Goal: Transaction & Acquisition: Obtain resource

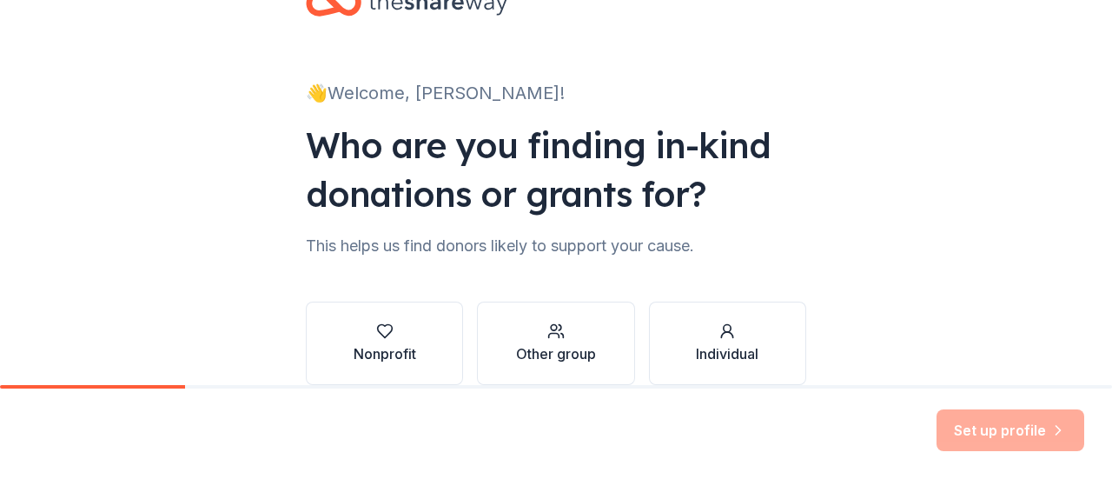
scroll to position [87, 0]
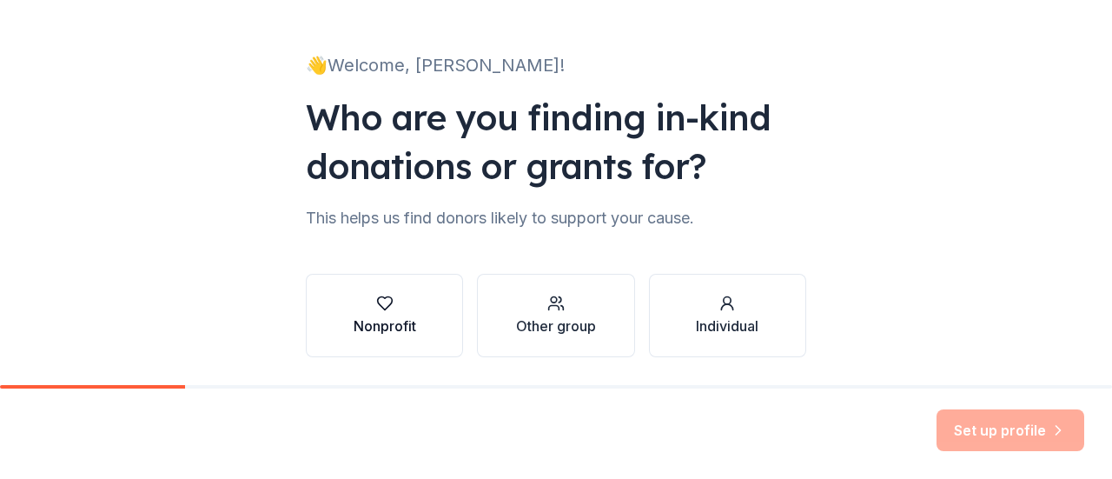
click at [342, 315] on button "Nonprofit" at bounding box center [384, 315] width 157 height 83
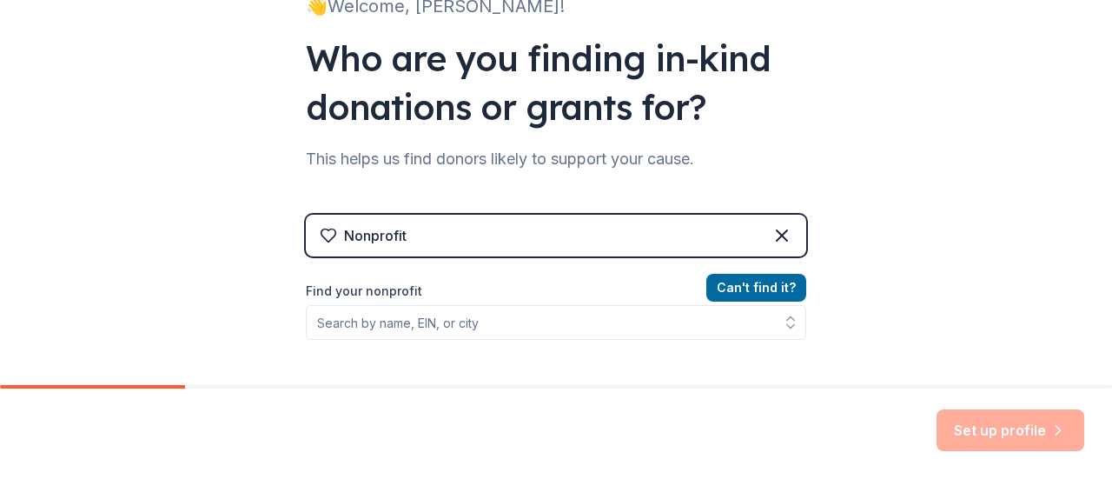
scroll to position [174, 0]
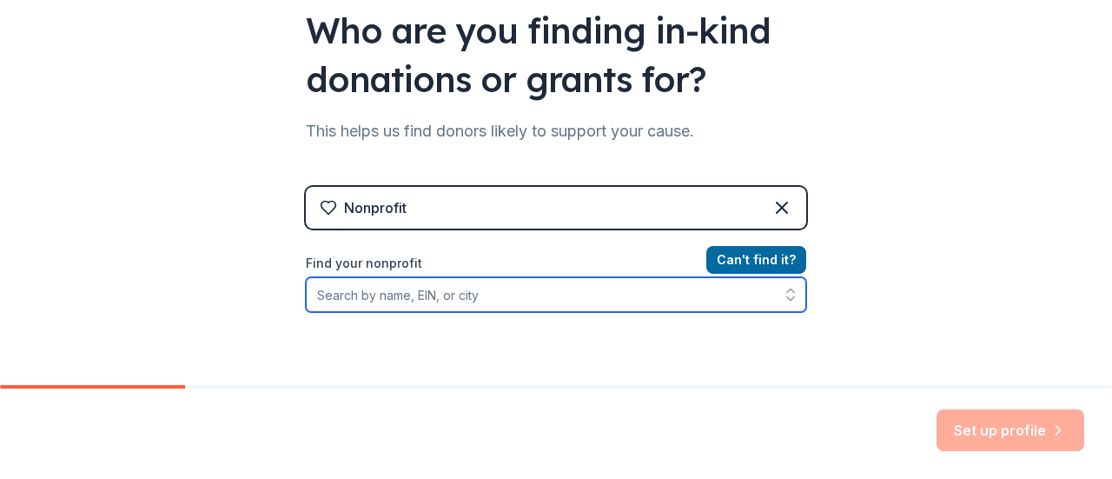
click at [466, 300] on input "Find your nonprofit" at bounding box center [556, 294] width 500 height 35
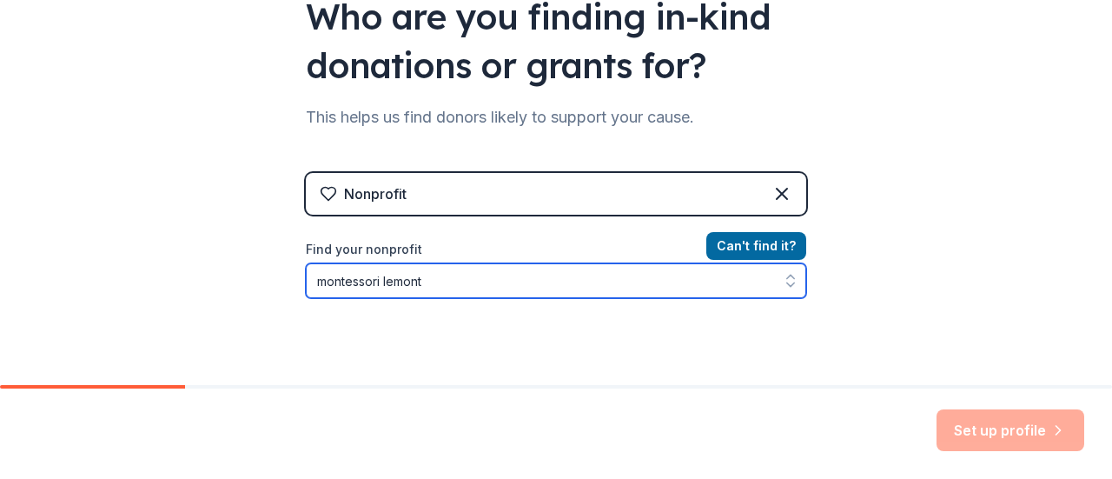
click at [401, 286] on input "montessori lemont" at bounding box center [556, 280] width 500 height 35
type input "montessori elemntary"
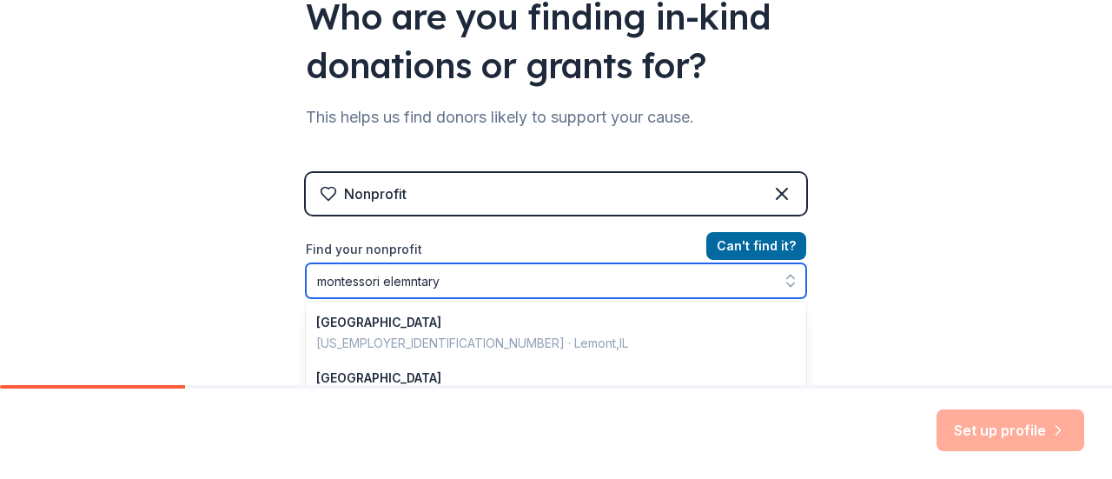
click at [406, 281] on input "montessori elemntary" at bounding box center [556, 280] width 500 height 35
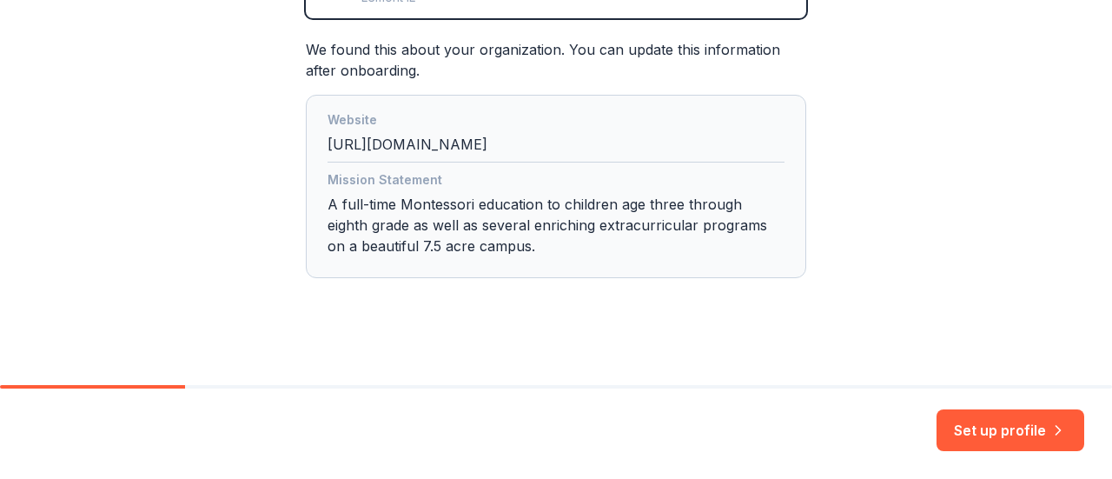
scroll to position [478, 0]
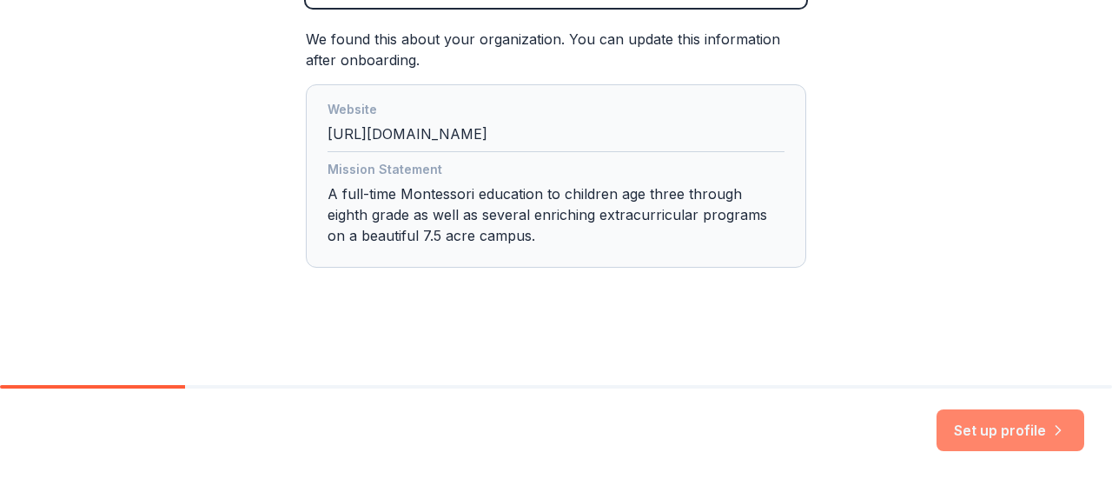
click at [1006, 426] on button "Set up profile" at bounding box center [1010, 430] width 148 height 42
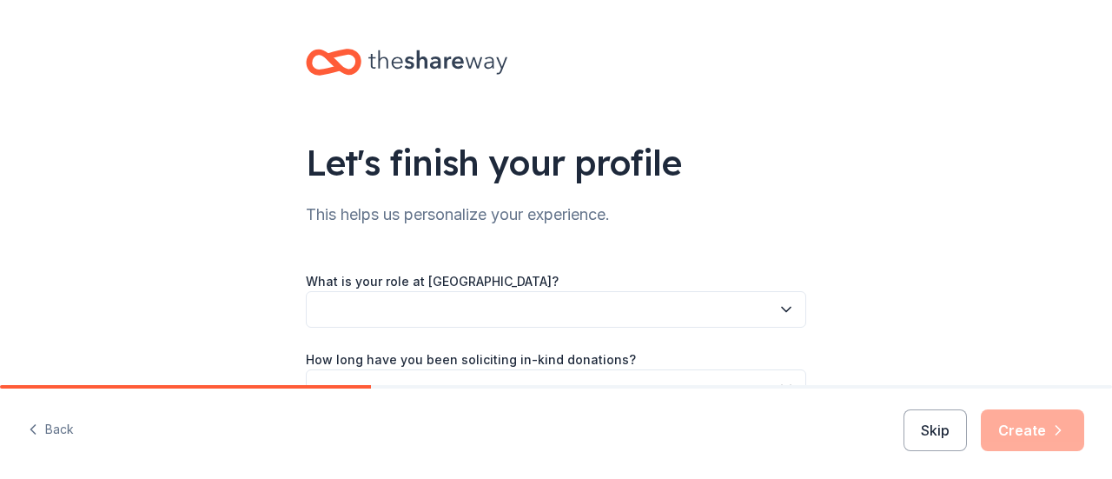
scroll to position [174, 0]
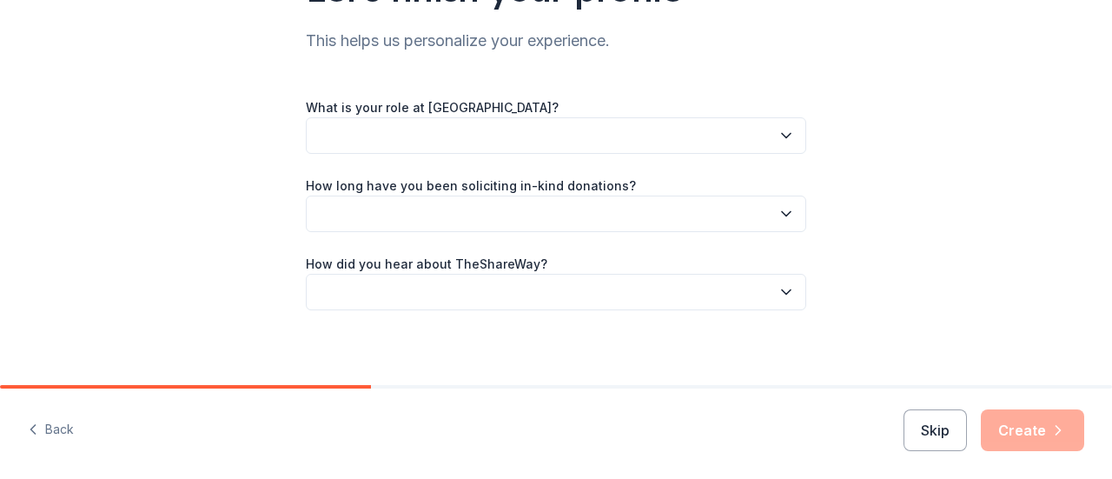
click at [434, 135] on button "button" at bounding box center [556, 135] width 500 height 36
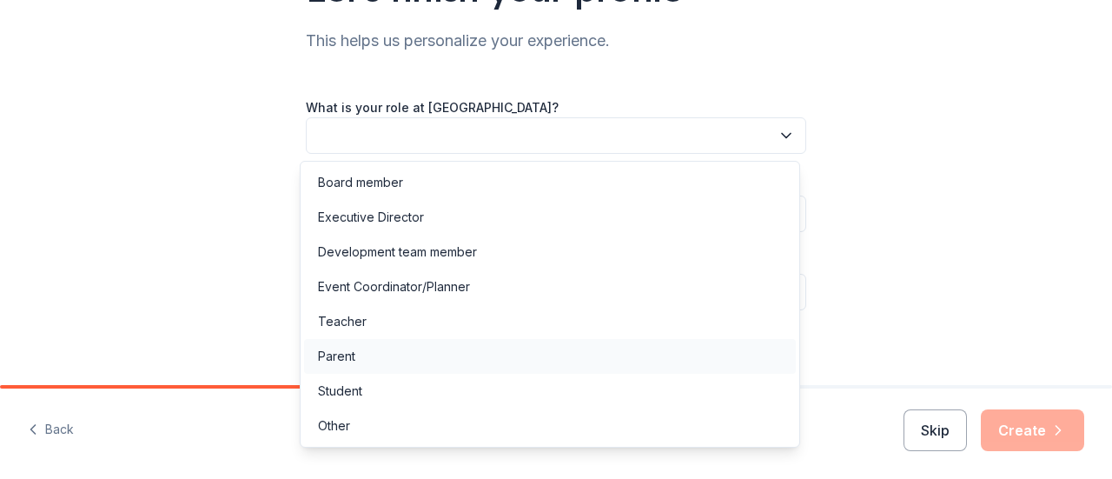
click at [387, 361] on div "Parent" at bounding box center [550, 356] width 492 height 35
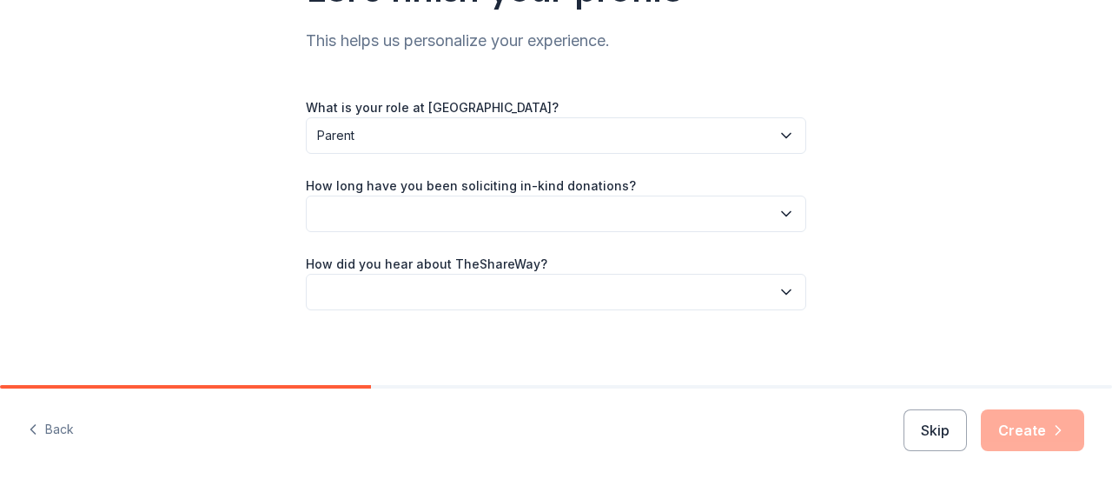
click at [422, 220] on button "button" at bounding box center [556, 213] width 500 height 36
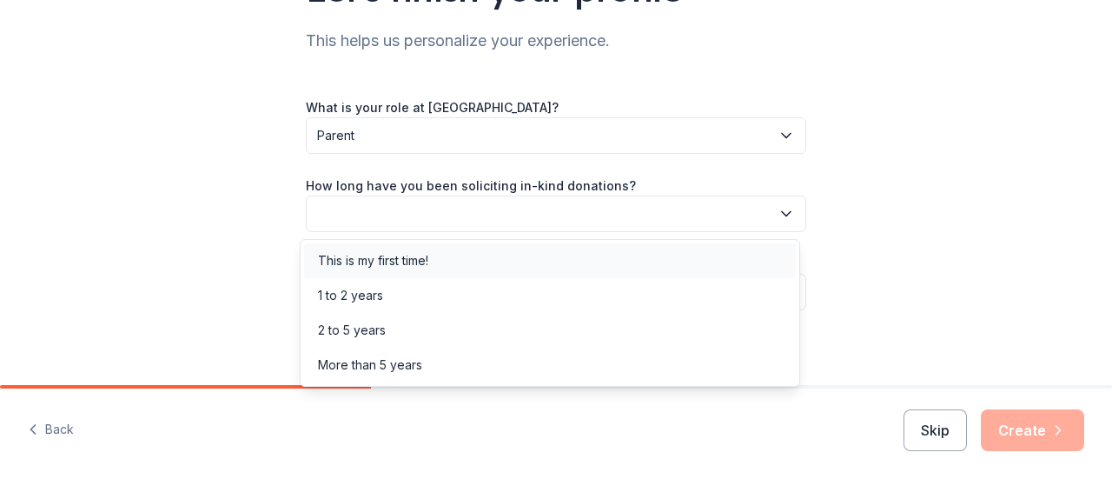
click at [405, 265] on div "This is my first time!" at bounding box center [373, 260] width 110 height 21
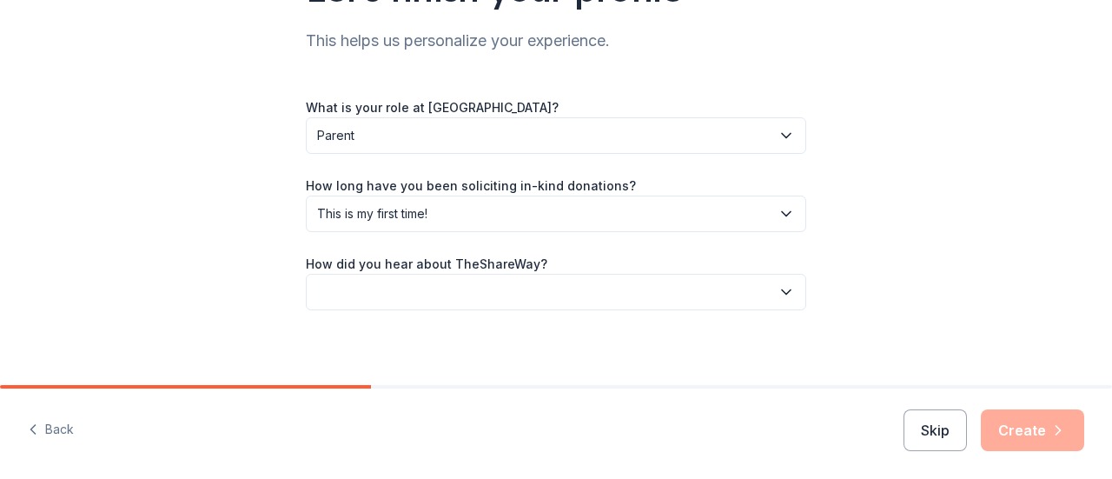
click at [535, 287] on button "button" at bounding box center [556, 292] width 500 height 36
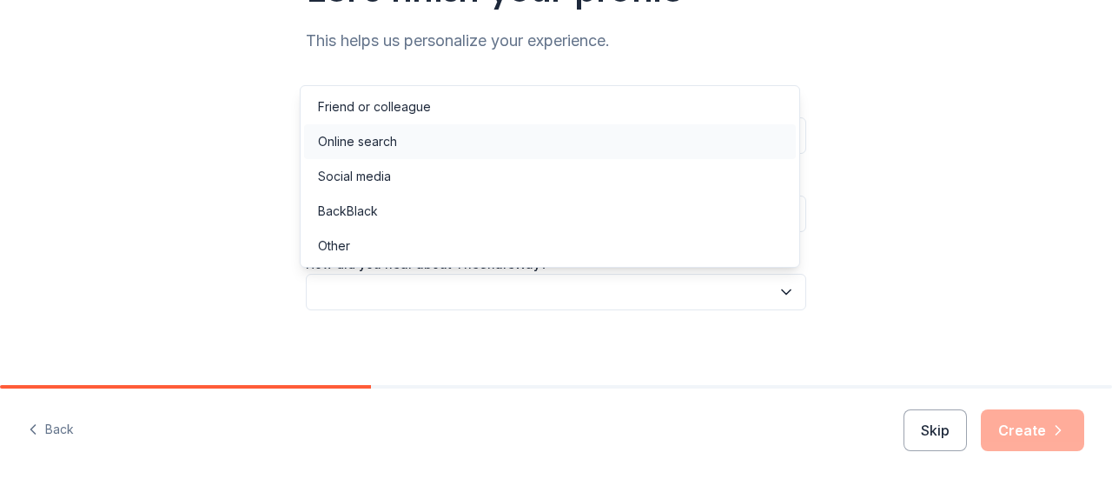
click at [462, 150] on div "Online search" at bounding box center [550, 141] width 492 height 35
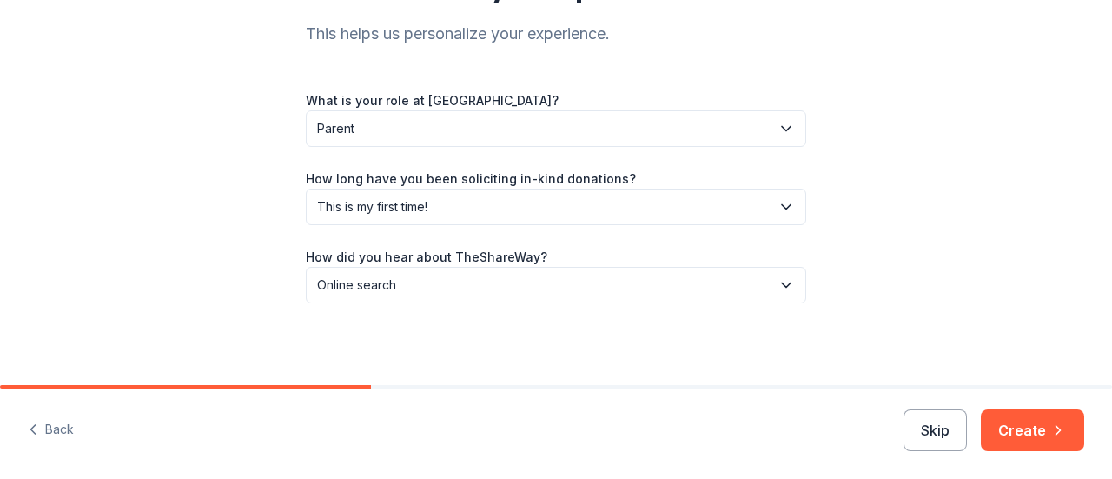
scroll to position [182, 0]
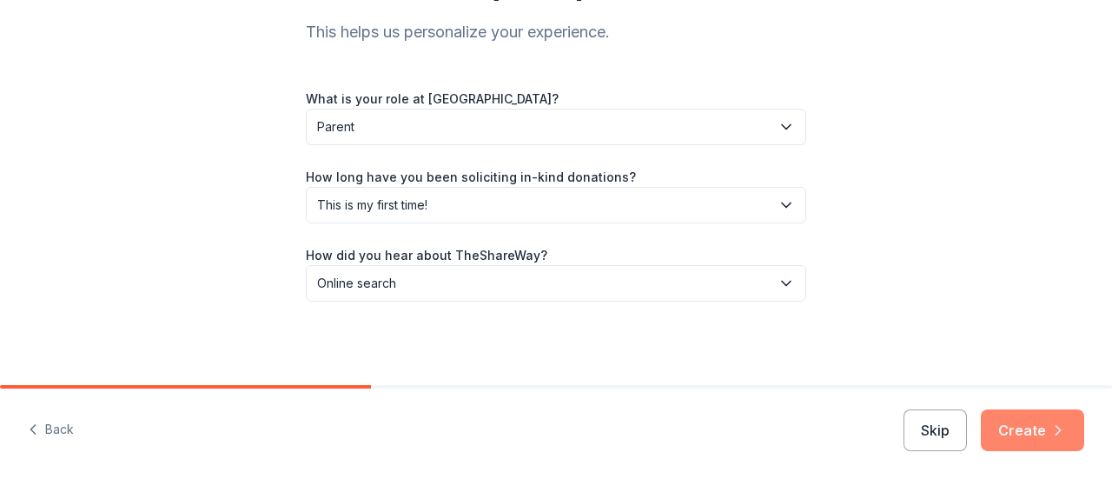
click at [1025, 426] on button "Create" at bounding box center [1032, 430] width 103 height 42
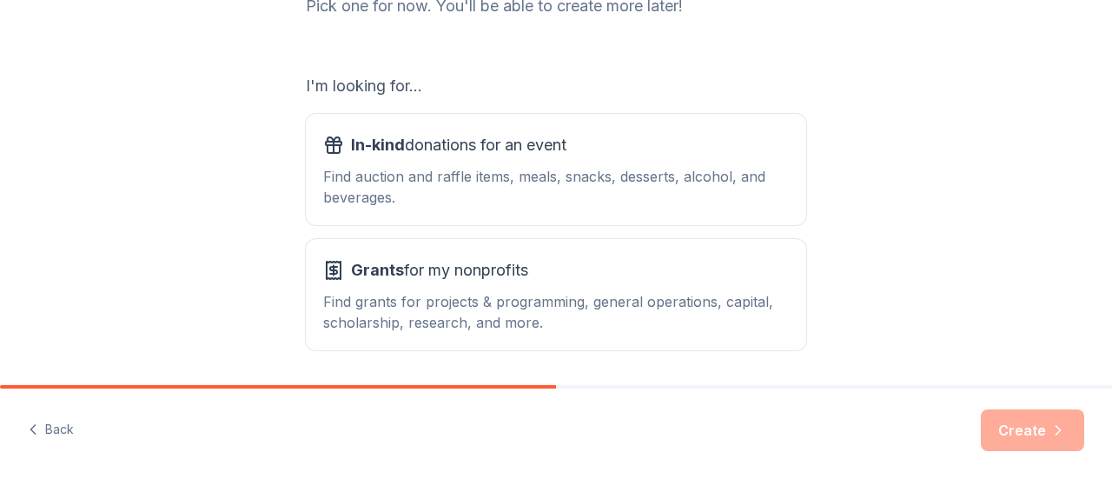
scroll to position [229, 0]
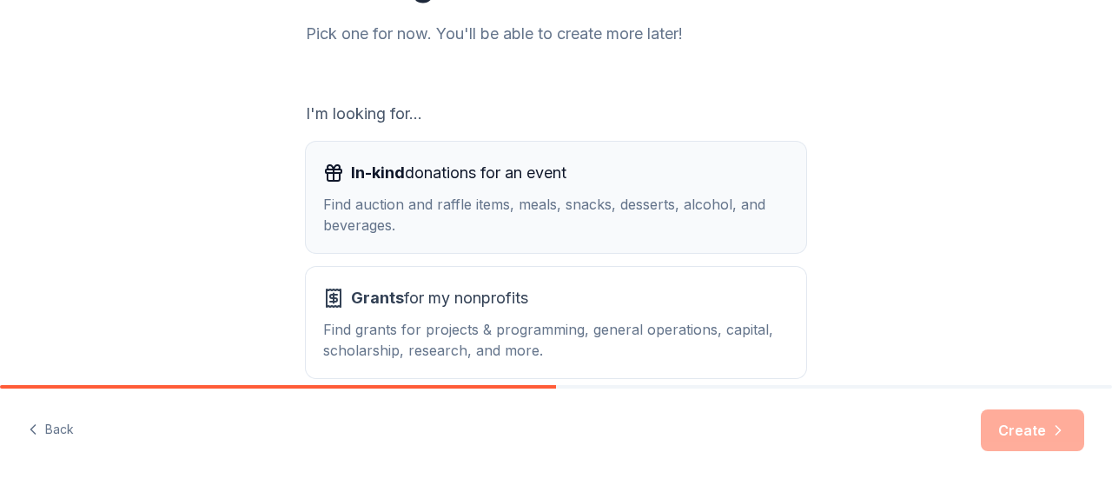
click at [417, 195] on div "Find auction and raffle items, meals, snacks, desserts, alcohol, and beverages." at bounding box center [556, 215] width 466 height 42
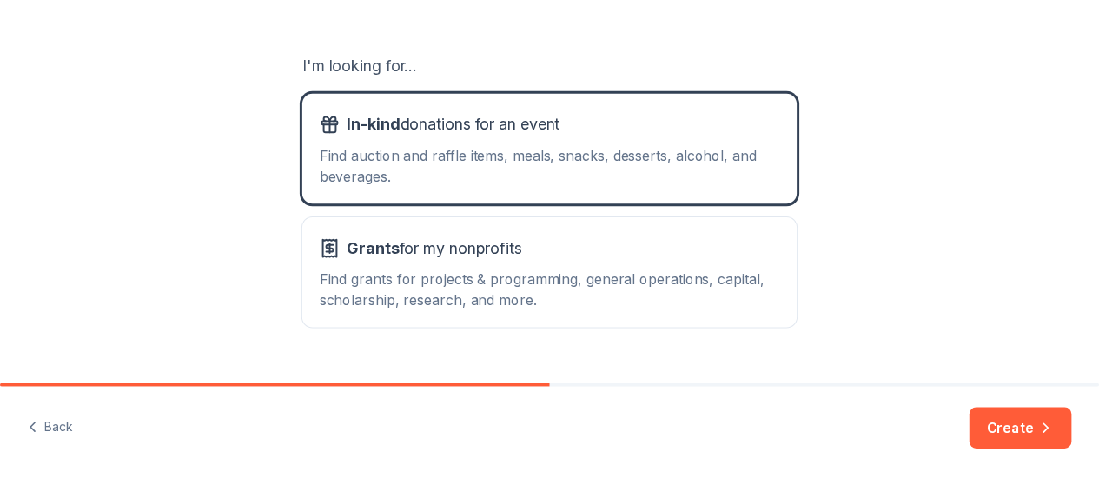
scroll to position [316, 0]
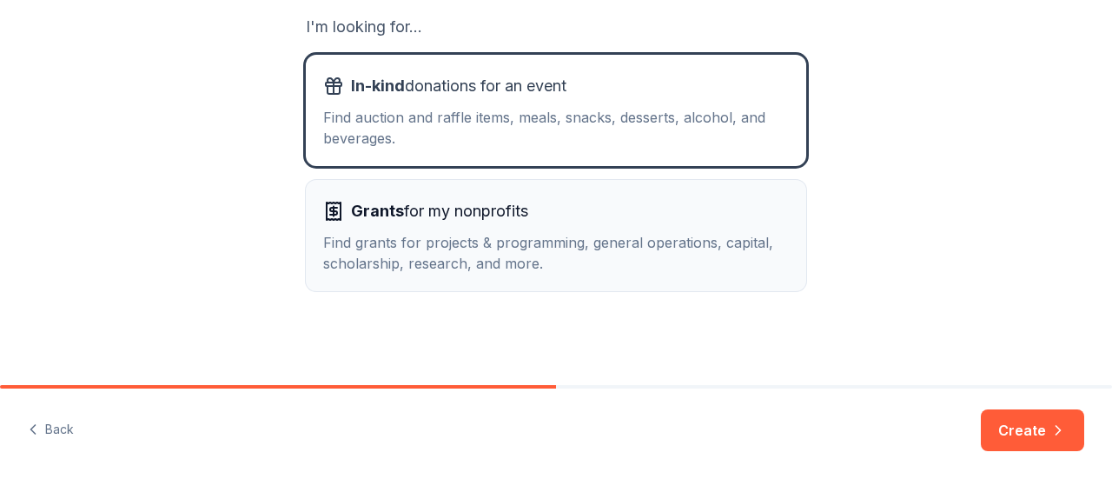
click at [427, 229] on div "Grants for my nonprofits Find grants for projects & programming, general operat…" at bounding box center [556, 235] width 466 height 76
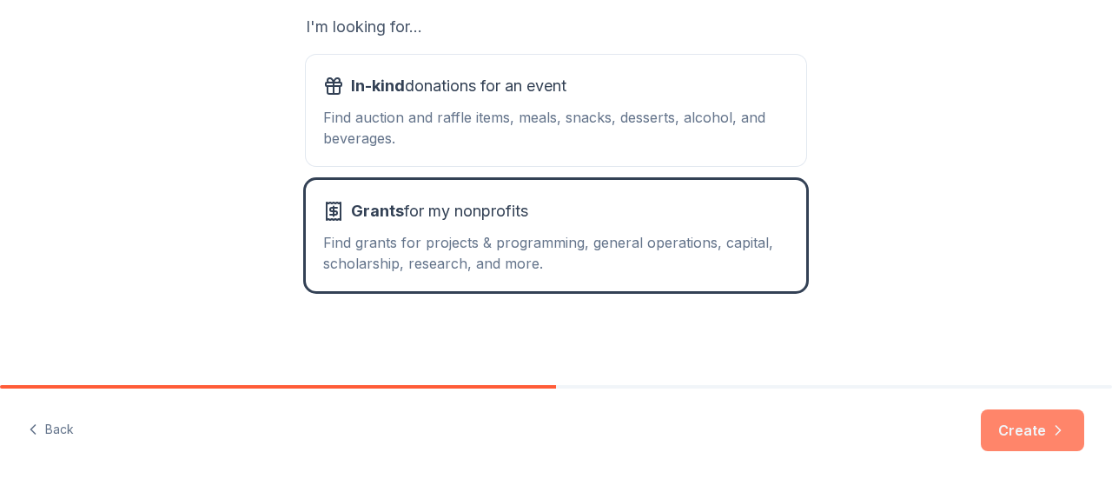
click at [1014, 425] on button "Create" at bounding box center [1032, 430] width 103 height 42
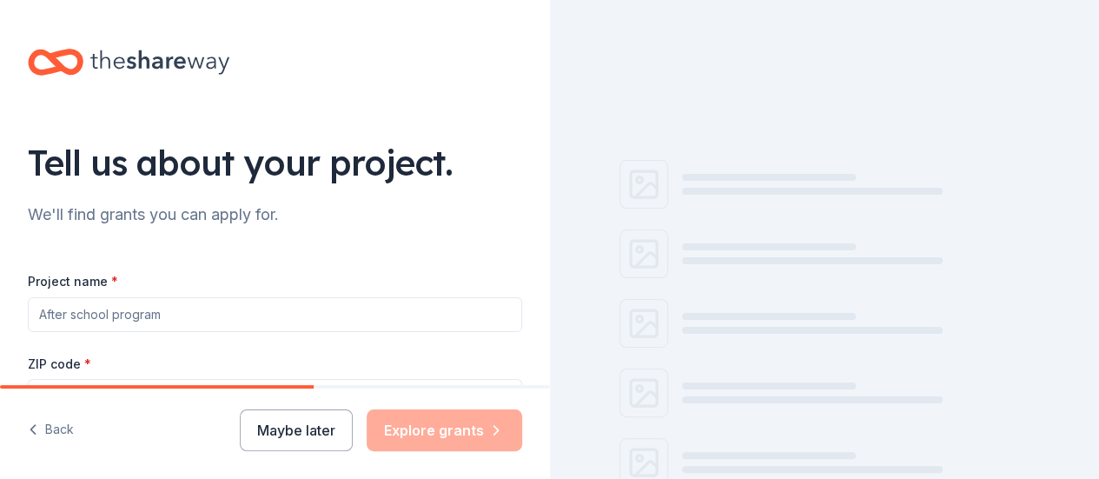
scroll to position [87, 0]
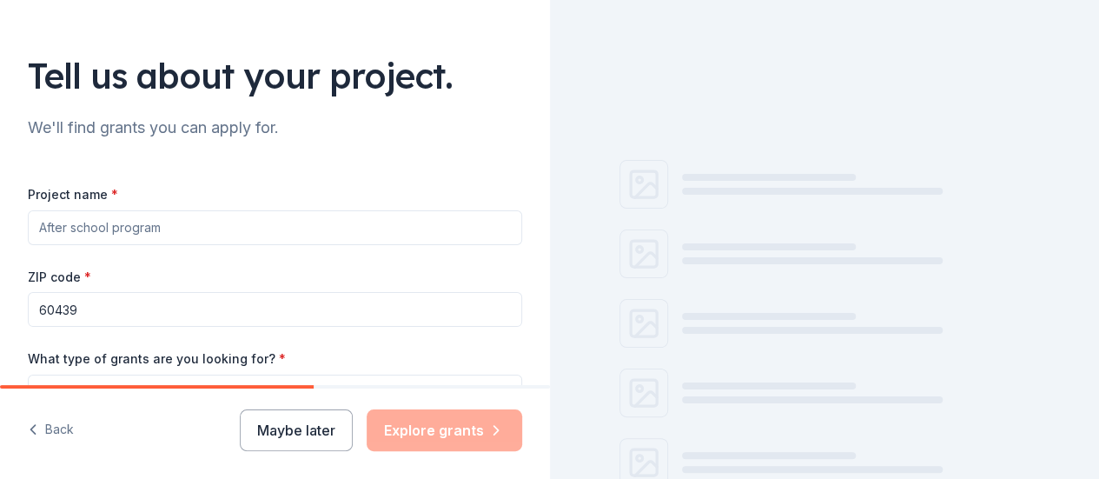
click at [120, 216] on input "Project name *" at bounding box center [275, 227] width 494 height 35
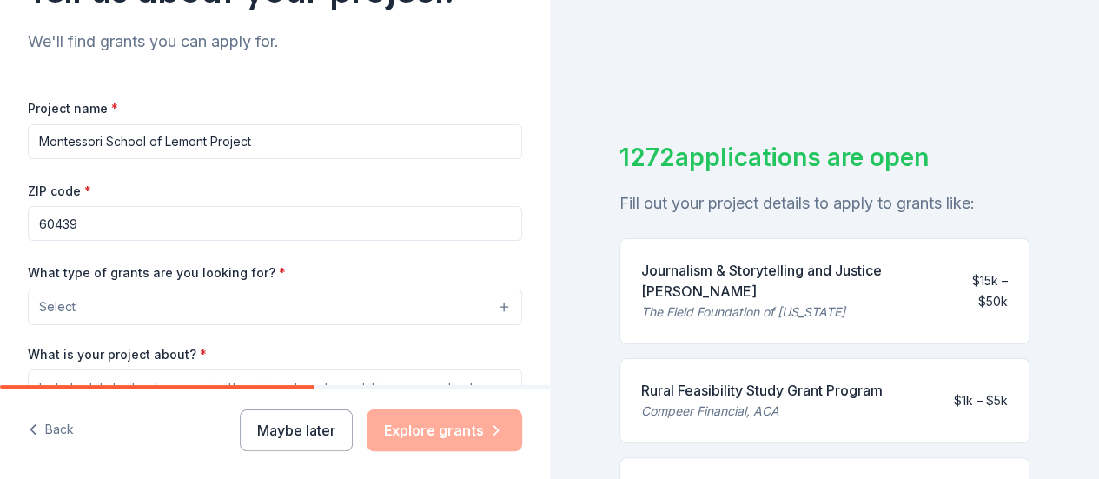
scroll to position [174, 0]
type input "Montessori School of Lemont Project"
click at [125, 220] on input "60439" at bounding box center [275, 222] width 494 height 35
drag, startPoint x: 23, startPoint y: 218, endPoint x: 14, endPoint y: 216, distance: 8.9
click at [9, 216] on div "Tell us about your project. We'll find grants you can apply for. Project name *…" at bounding box center [275, 241] width 550 height 830
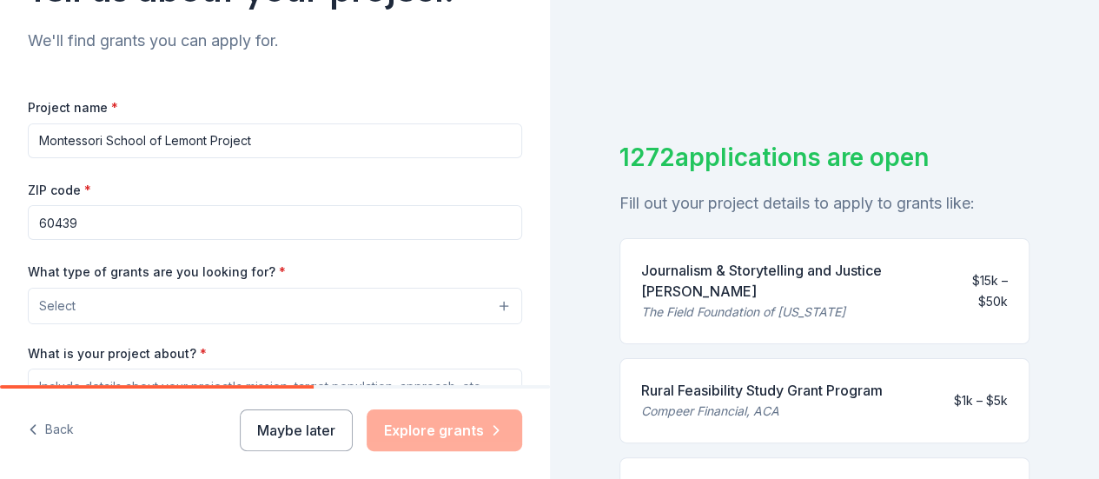
click at [314, 183] on div "ZIP code * 60439" at bounding box center [275, 210] width 494 height 62
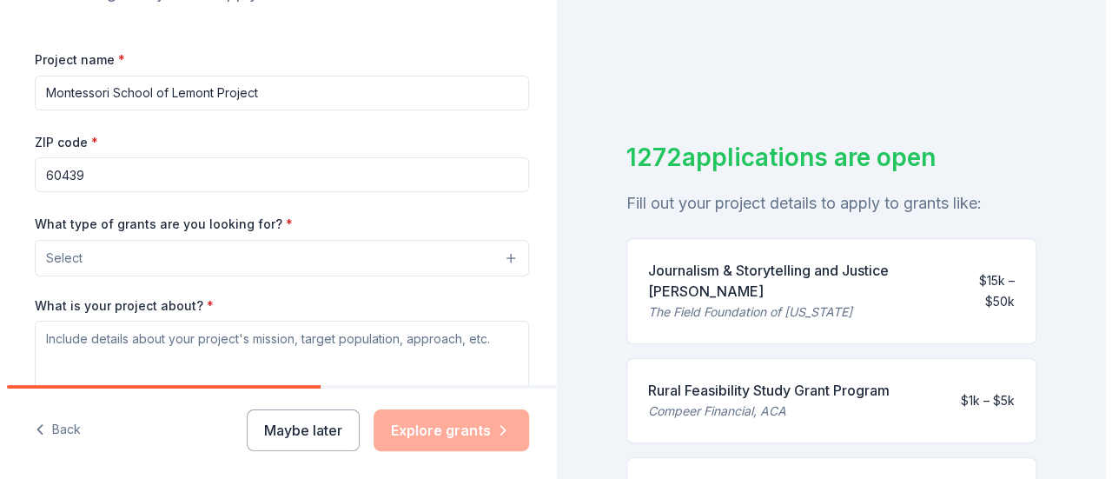
scroll to position [261, 0]
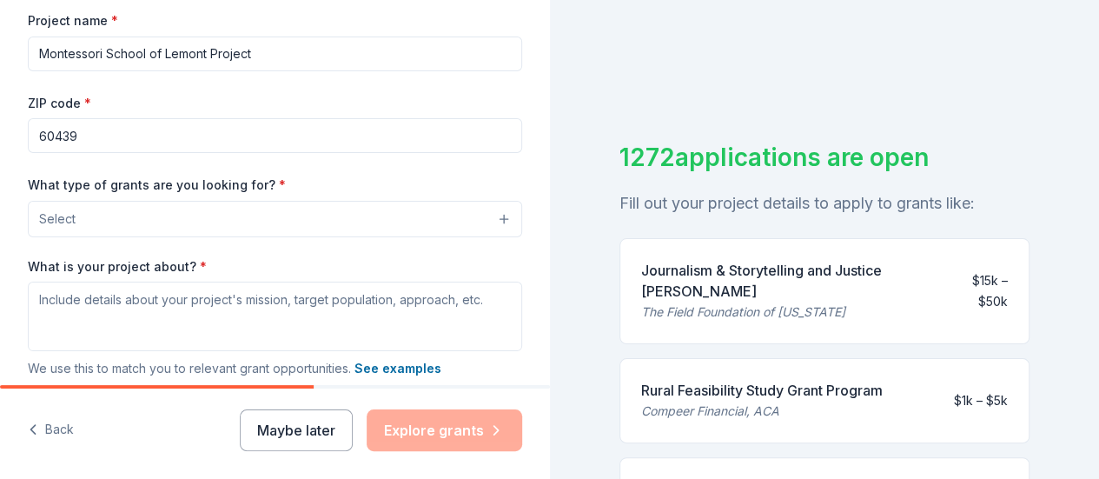
click at [294, 221] on button "Select" at bounding box center [275, 219] width 494 height 36
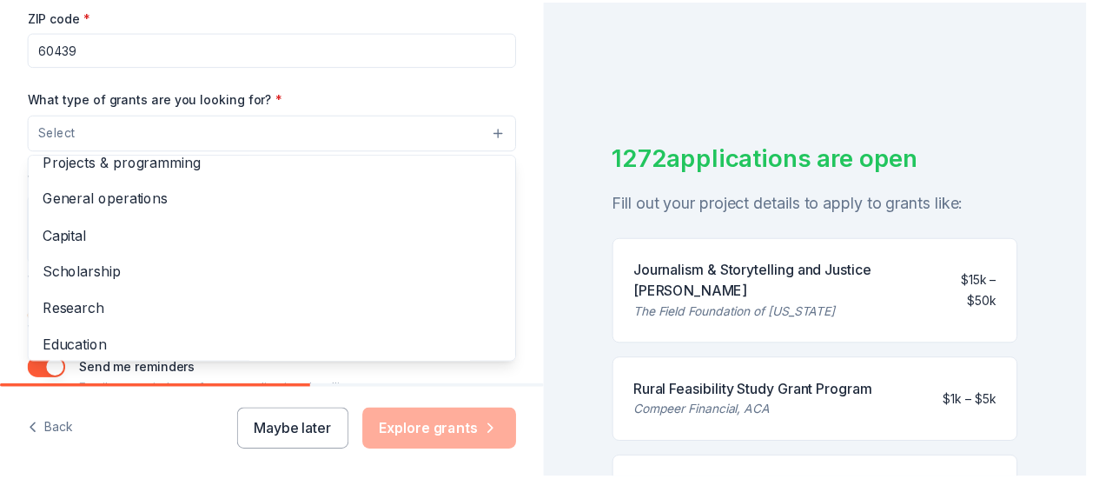
scroll to position [0, 0]
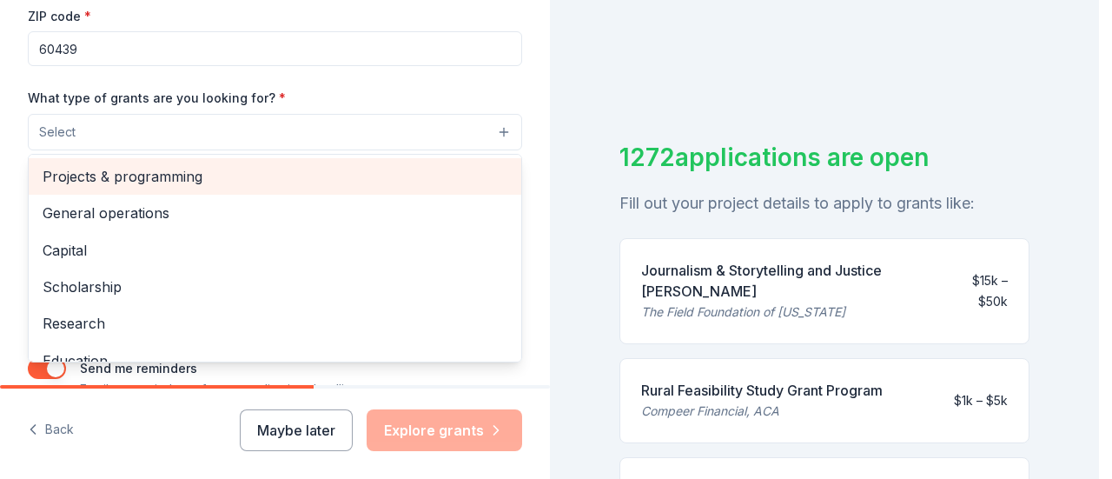
click at [201, 178] on span "Projects & programming" at bounding box center [275, 176] width 465 height 23
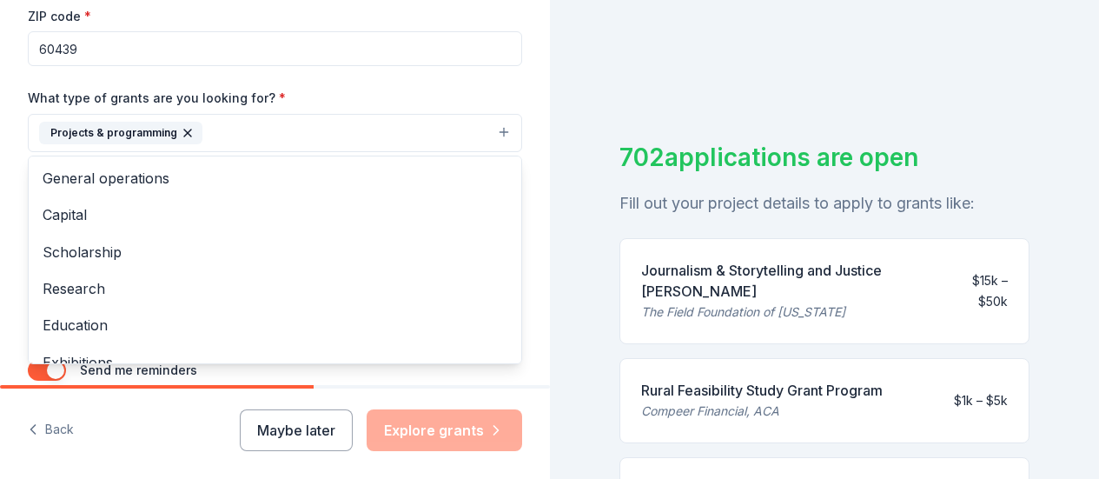
click at [5, 185] on div "Tell us about your project. We'll find grants you can apply for. Project name *…" at bounding box center [275, 69] width 550 height 832
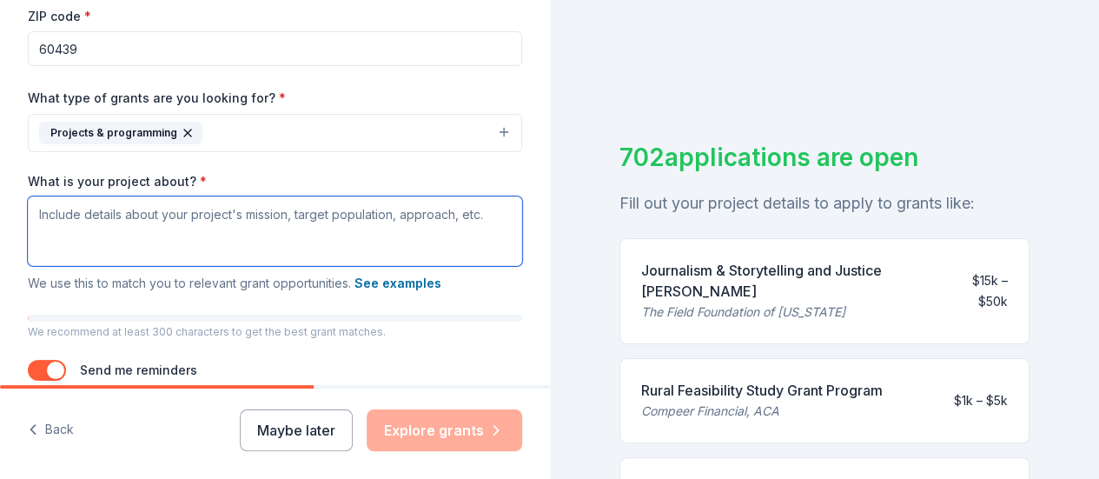
click at [82, 210] on textarea "What is your project about? *" at bounding box center [275, 230] width 494 height 69
click at [132, 227] on textarea "What is your project about? *" at bounding box center [275, 230] width 494 height 69
paste textarea "The Montessori School of [GEOGRAPHIC_DATA] is launching a fundraising campaign …"
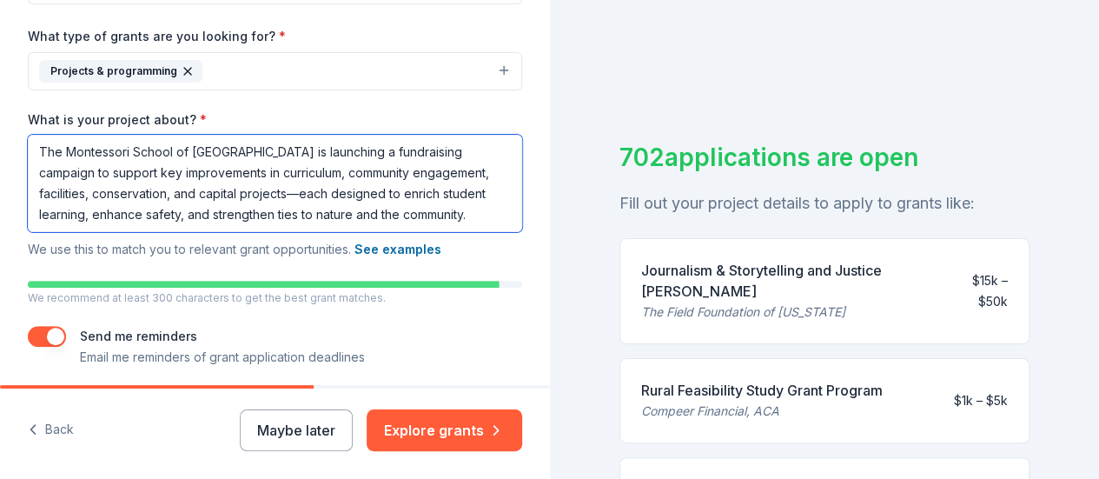
scroll to position [472, 0]
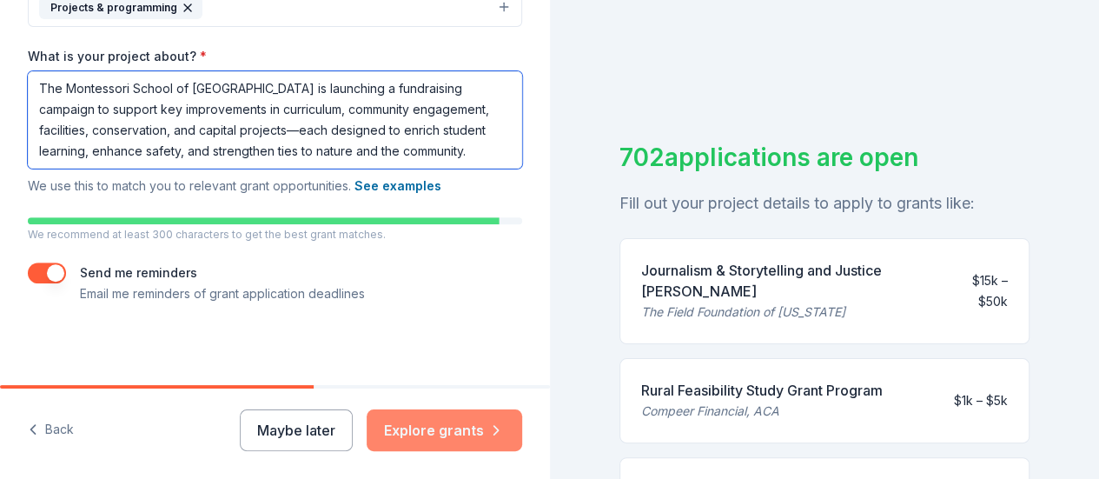
type textarea "The Montessori School of [GEOGRAPHIC_DATA] is launching a fundraising campaign …"
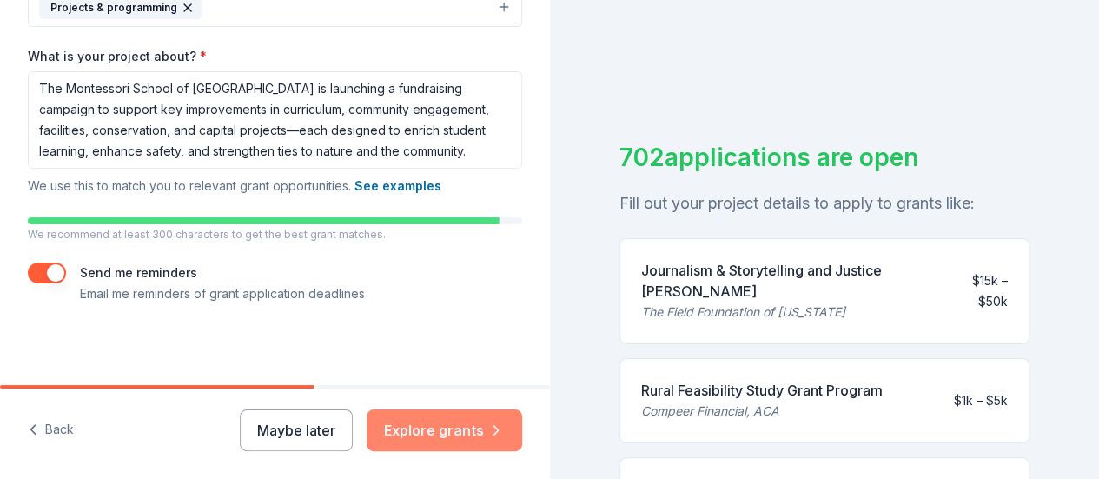
click at [444, 422] on button "Explore grants" at bounding box center [444, 430] width 155 height 42
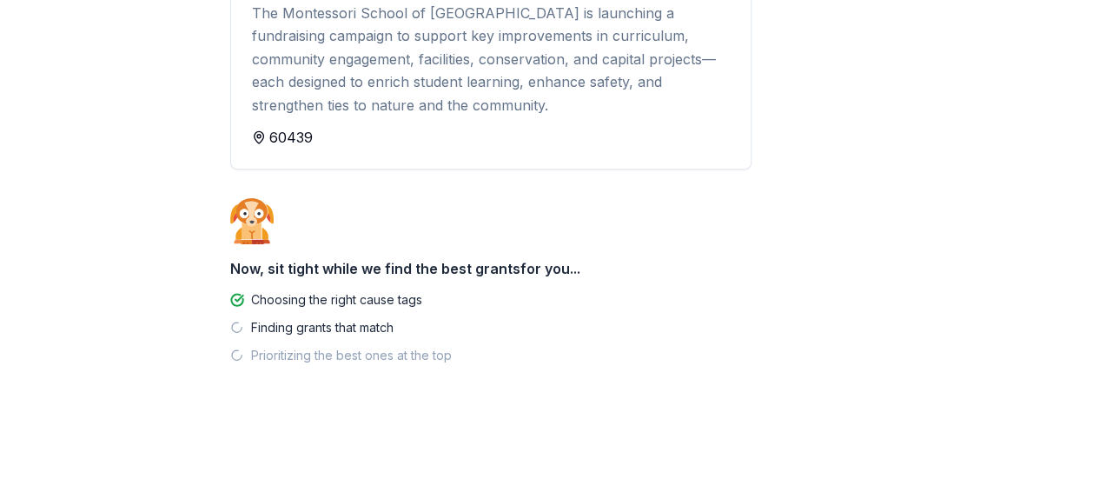
scroll to position [263, 0]
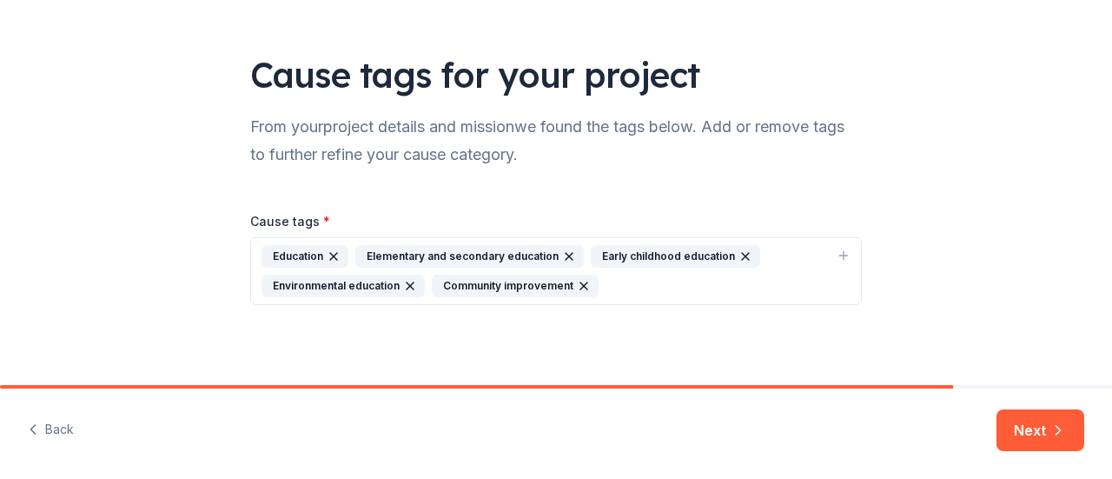
scroll to position [89, 0]
click at [638, 277] on div "Education Elementary and secondary education Early childhood education Environm…" at bounding box center [545, 270] width 568 height 52
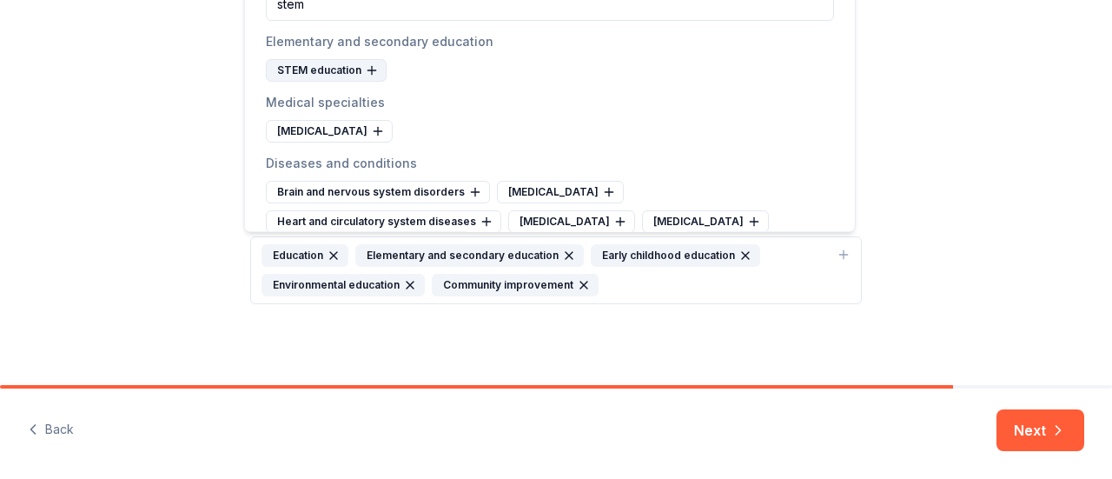
type input "stem"
click at [365, 67] on icon at bounding box center [372, 70] width 14 height 14
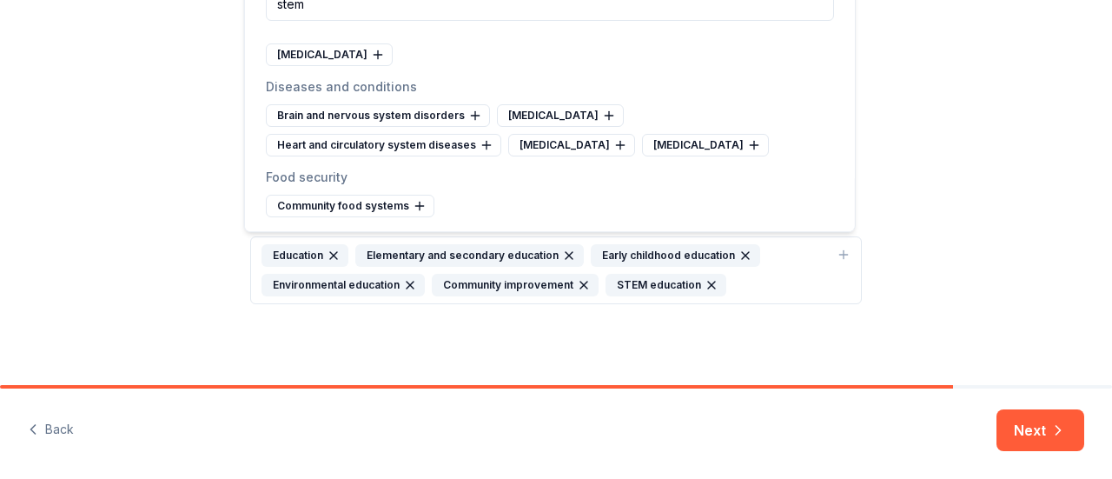
scroll to position [0, 0]
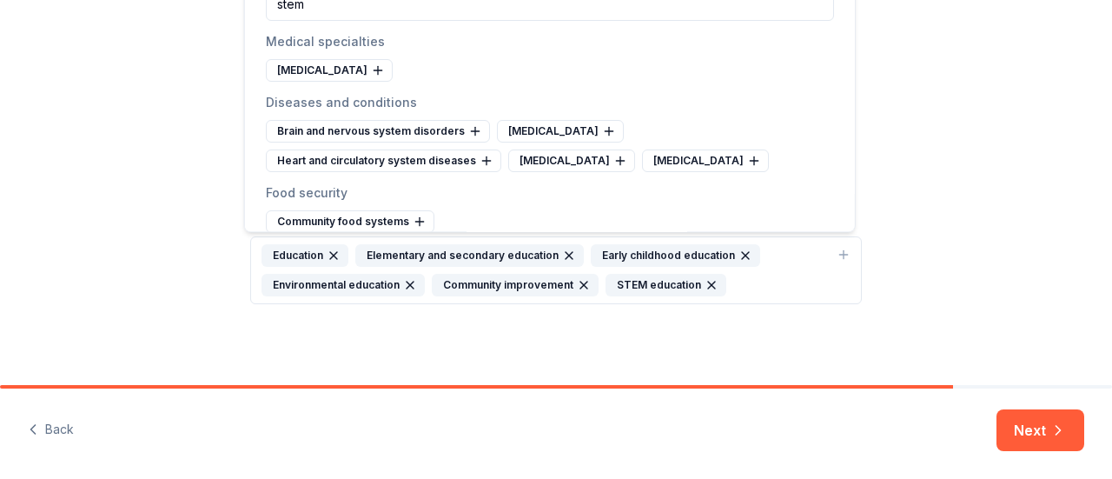
click at [926, 258] on div "Cause tags for your project From your project details and mission we found the …" at bounding box center [556, 149] width 1112 height 476
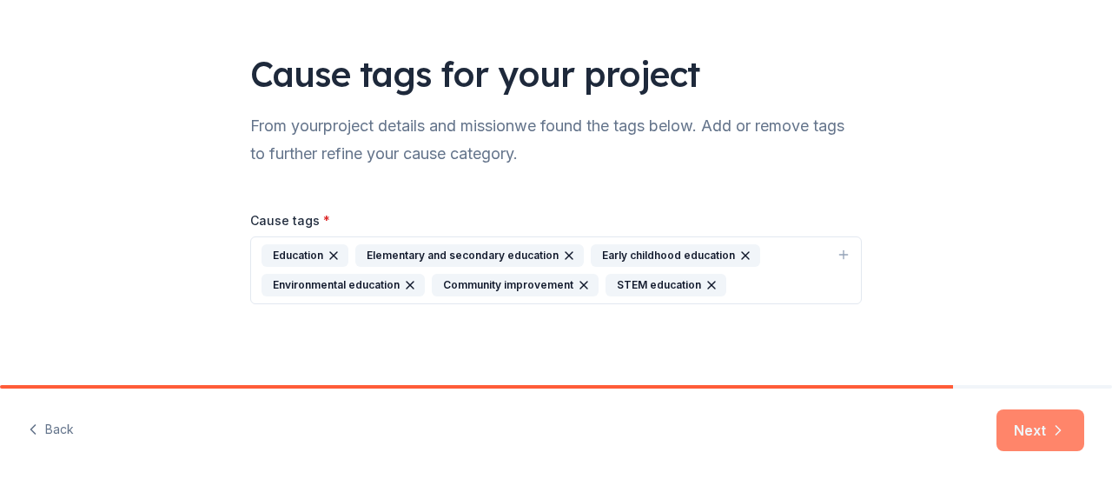
click at [1031, 413] on button "Next" at bounding box center [1040, 430] width 88 height 42
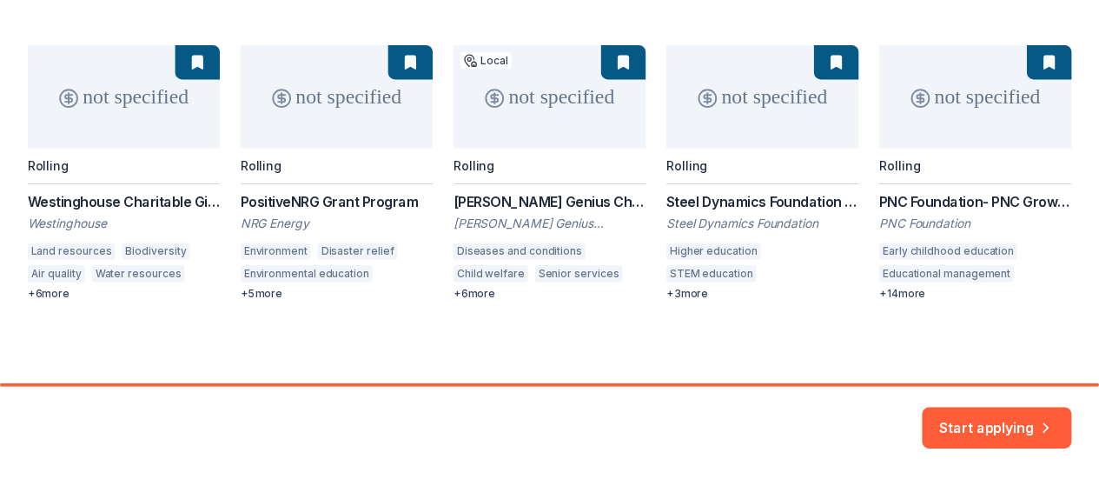
scroll to position [262, 0]
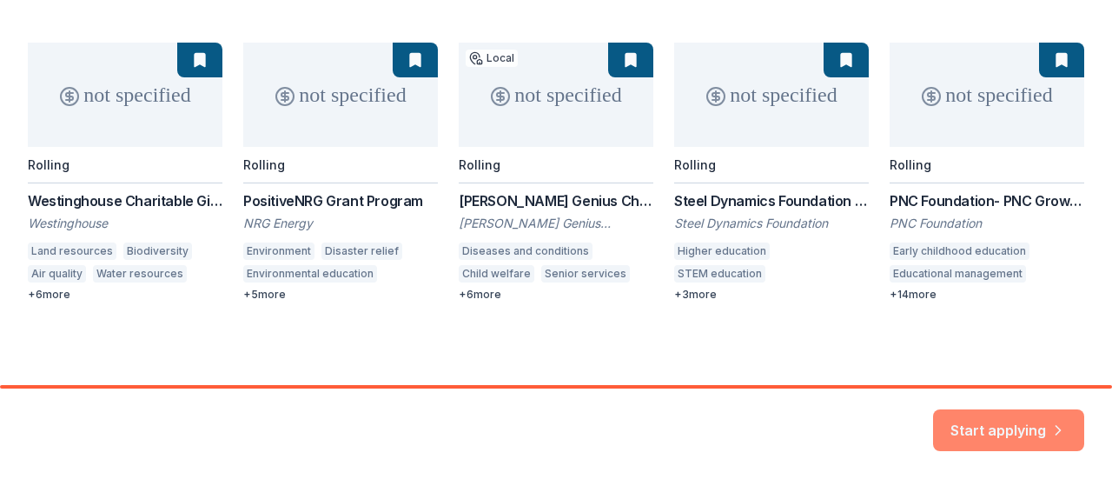
click at [960, 430] on button "Start applying" at bounding box center [1008, 420] width 151 height 42
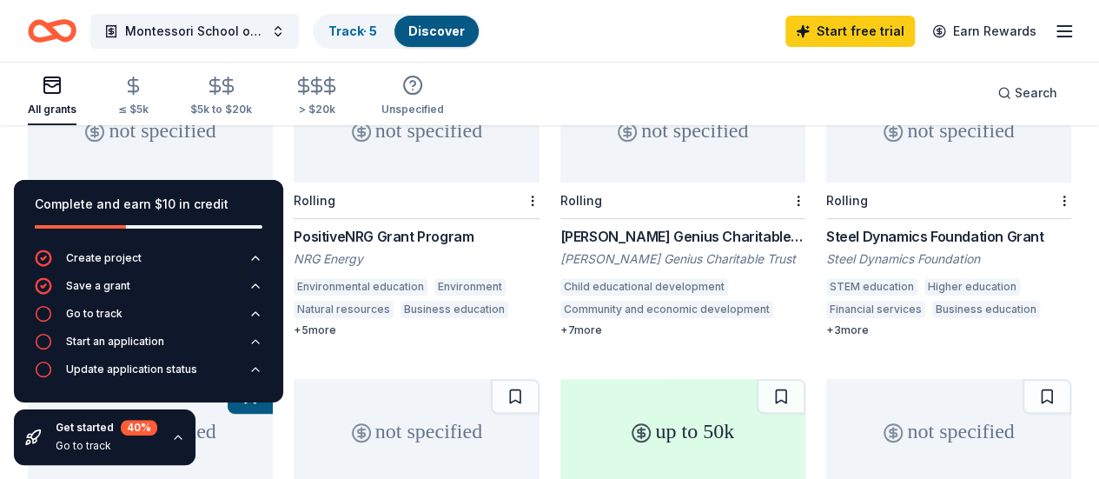
scroll to position [261, 0]
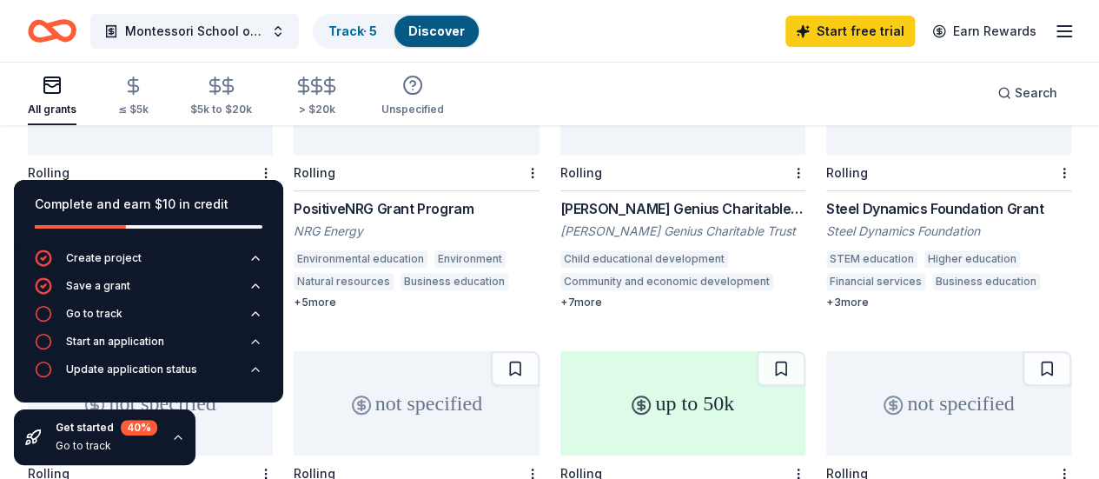
click at [624, 83] on div "All grants ≤ $5k $5k to $20k > $20k Unspecified Search" at bounding box center [549, 93] width 1043 height 64
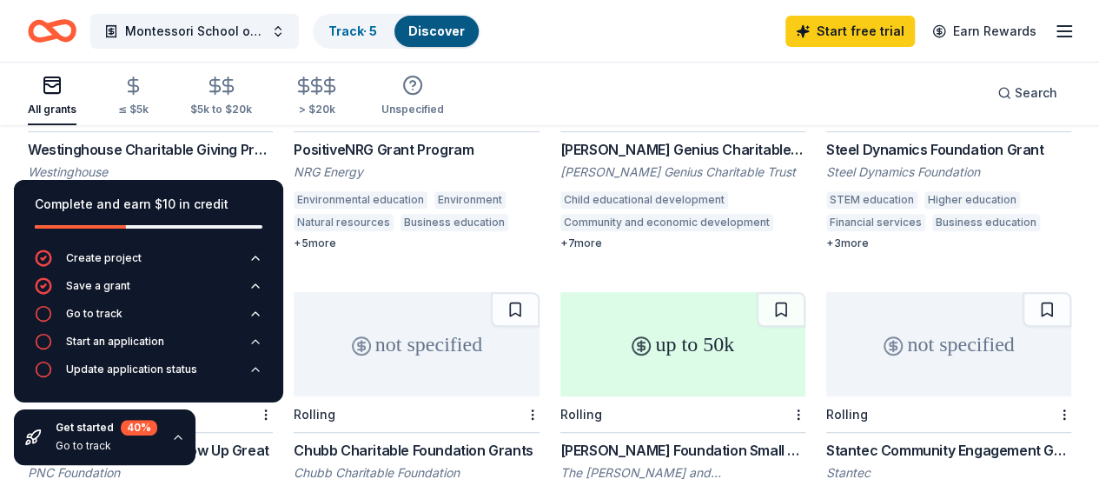
scroll to position [347, 0]
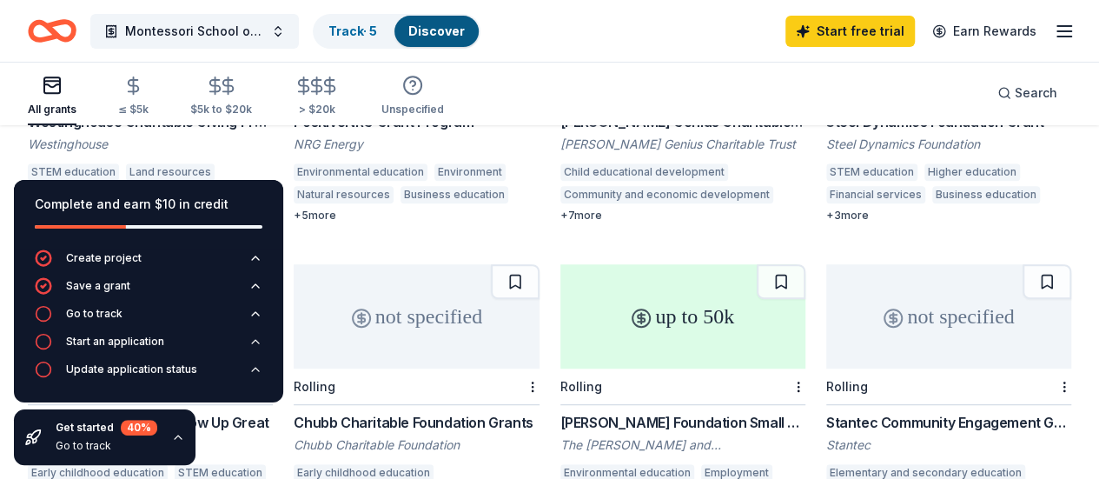
click at [231, 192] on div "Complete and earn $10 in credit" at bounding box center [148, 214] width 269 height 69
click at [252, 255] on icon "button" at bounding box center [255, 258] width 14 height 14
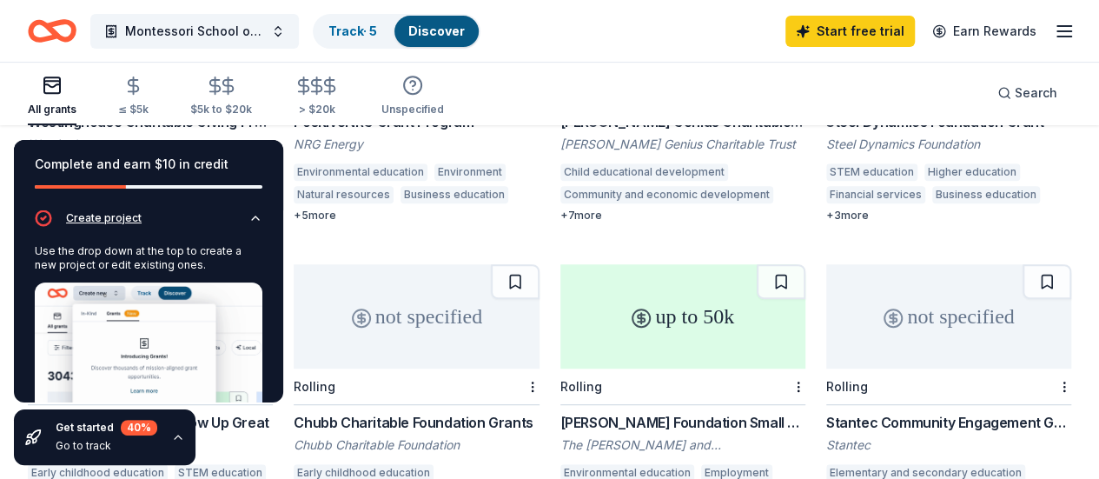
click at [248, 219] on icon "button" at bounding box center [255, 218] width 14 height 14
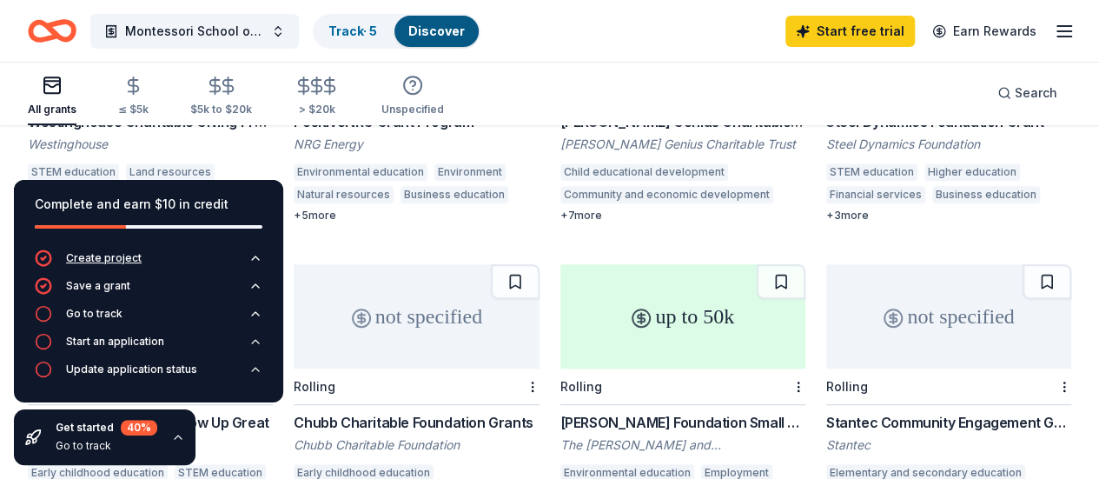
click at [252, 260] on icon "button" at bounding box center [255, 258] width 14 height 14
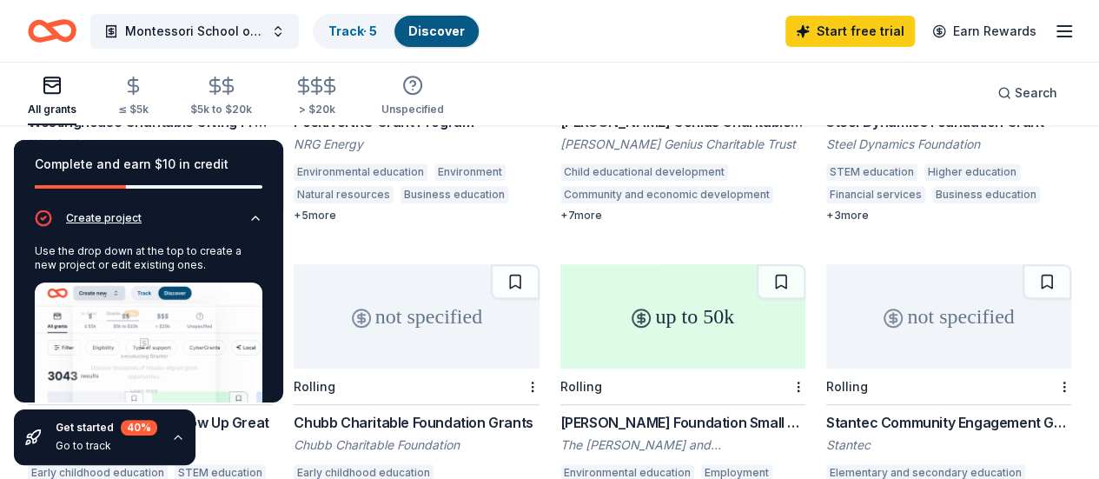
click at [248, 213] on icon "button" at bounding box center [255, 218] width 14 height 14
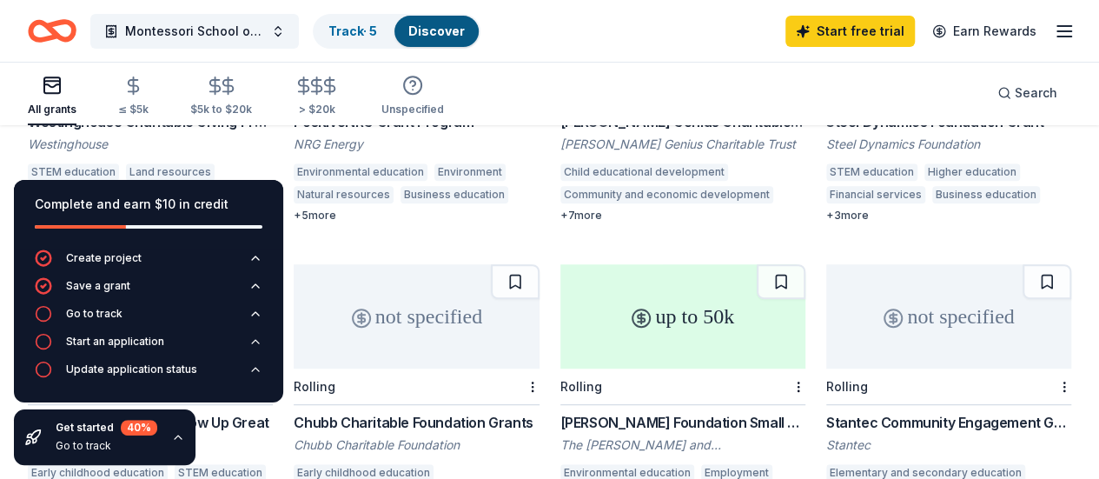
click at [420, 213] on div "not specified Rolling Westinghouse Charitable Giving Program Westinghouse STEM …" at bounding box center [549, 394] width 1043 height 860
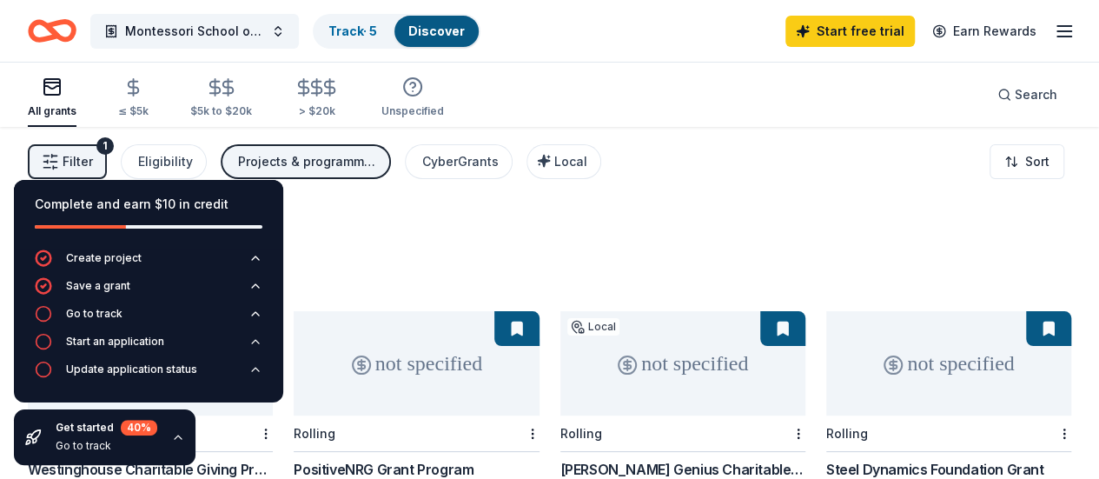
scroll to position [87, 0]
